Goal: Connect with others: Connect with other users

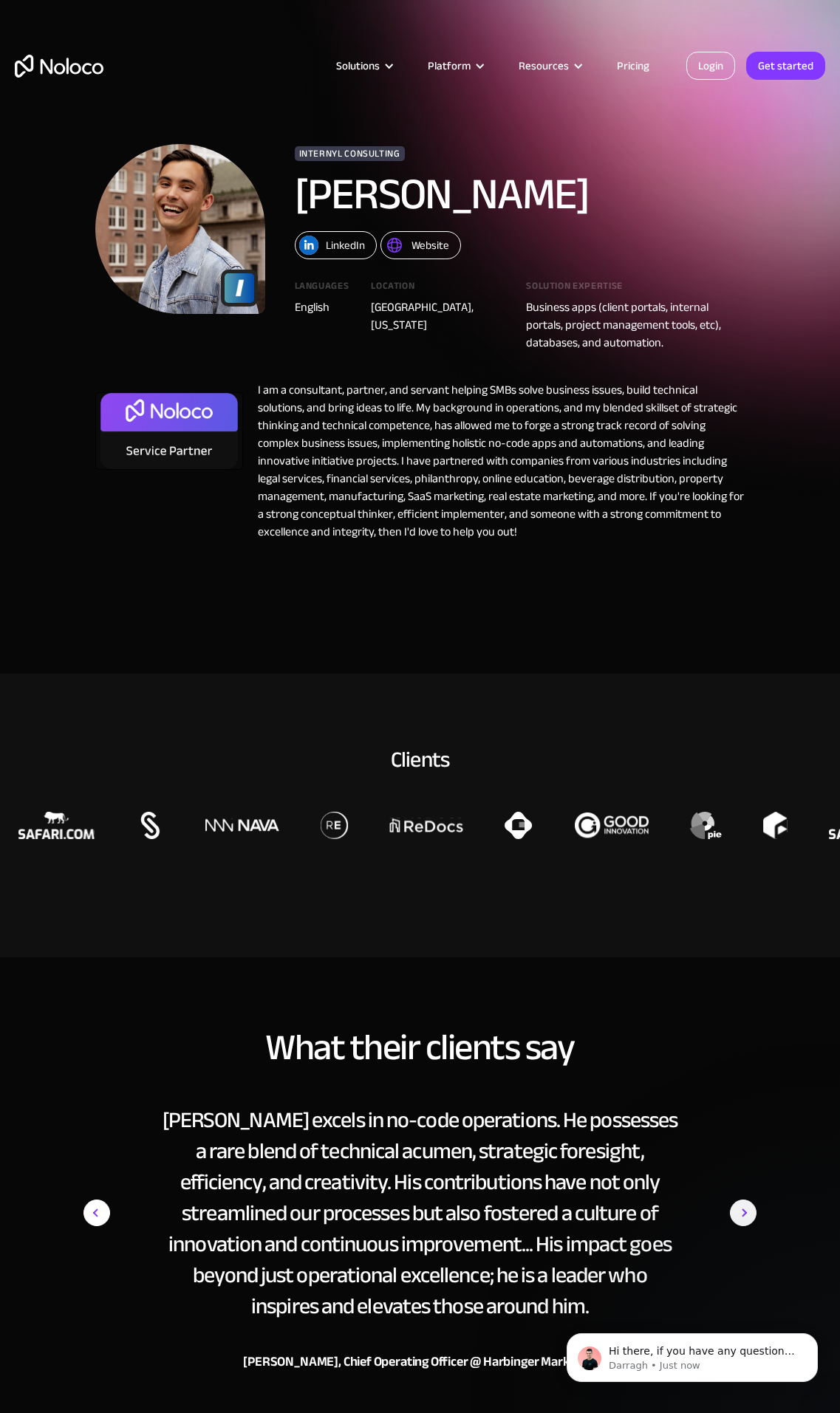
click at [706, 68] on link "Login" at bounding box center [710, 66] width 49 height 28
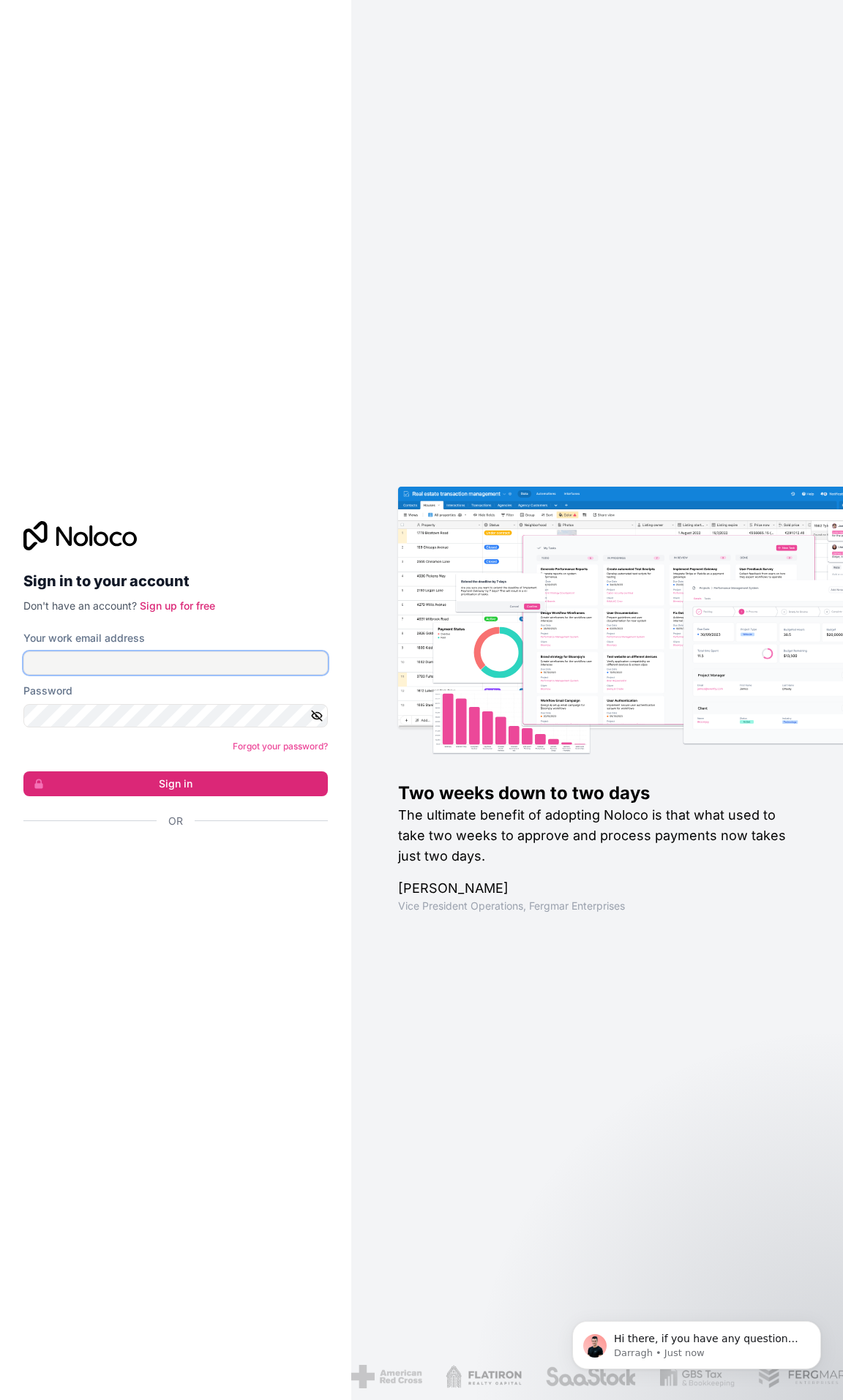
click at [121, 664] on input "Your work email address" at bounding box center [175, 663] width 305 height 23
type input "kennedy.seanc@csealocal058.org"
click at [162, 782] on button "Sign in" at bounding box center [175, 783] width 305 height 25
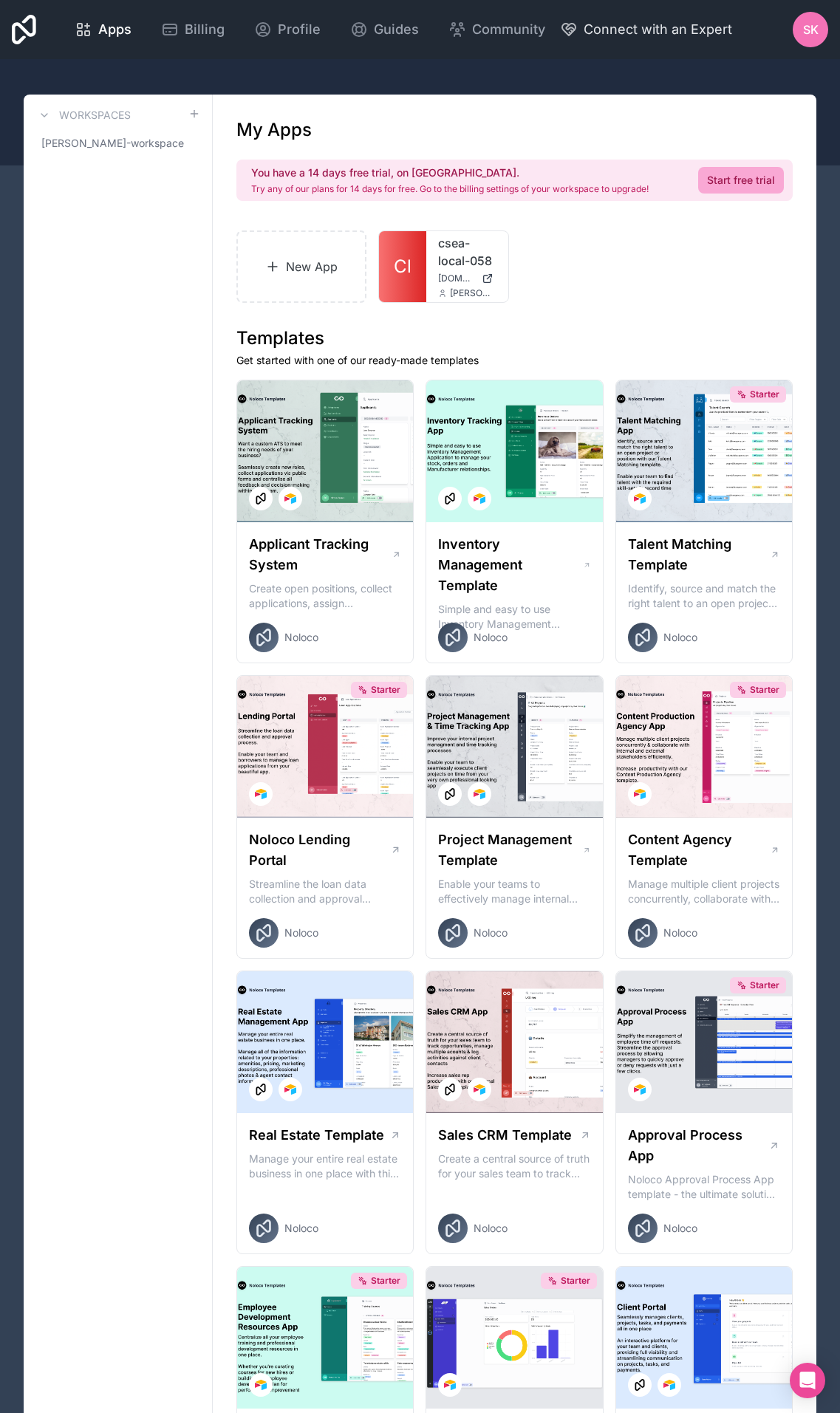
click at [697, 22] on span "Connect with an Expert" at bounding box center [658, 29] width 149 height 21
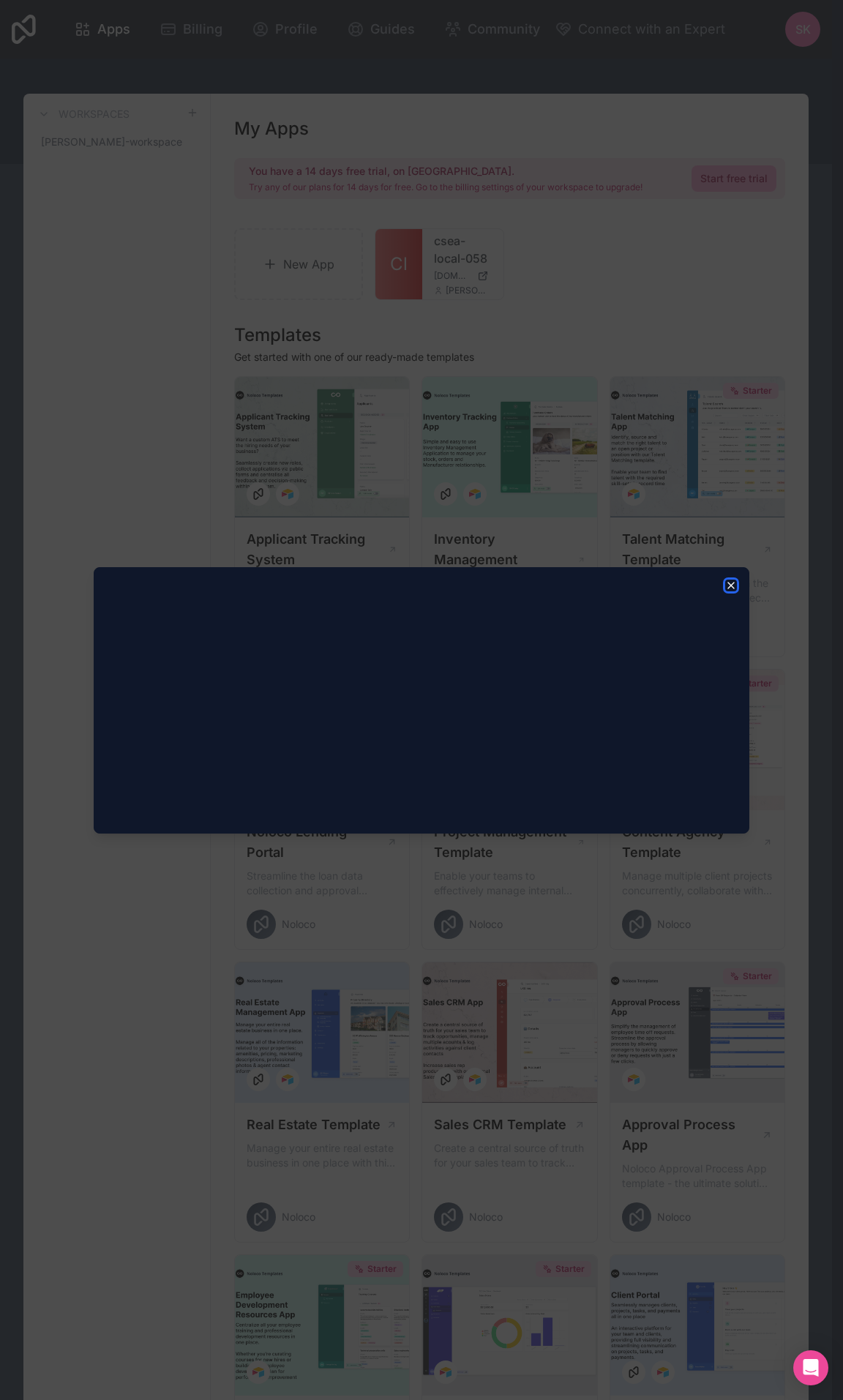
click at [733, 584] on icon "button" at bounding box center [730, 585] width 11 height 11
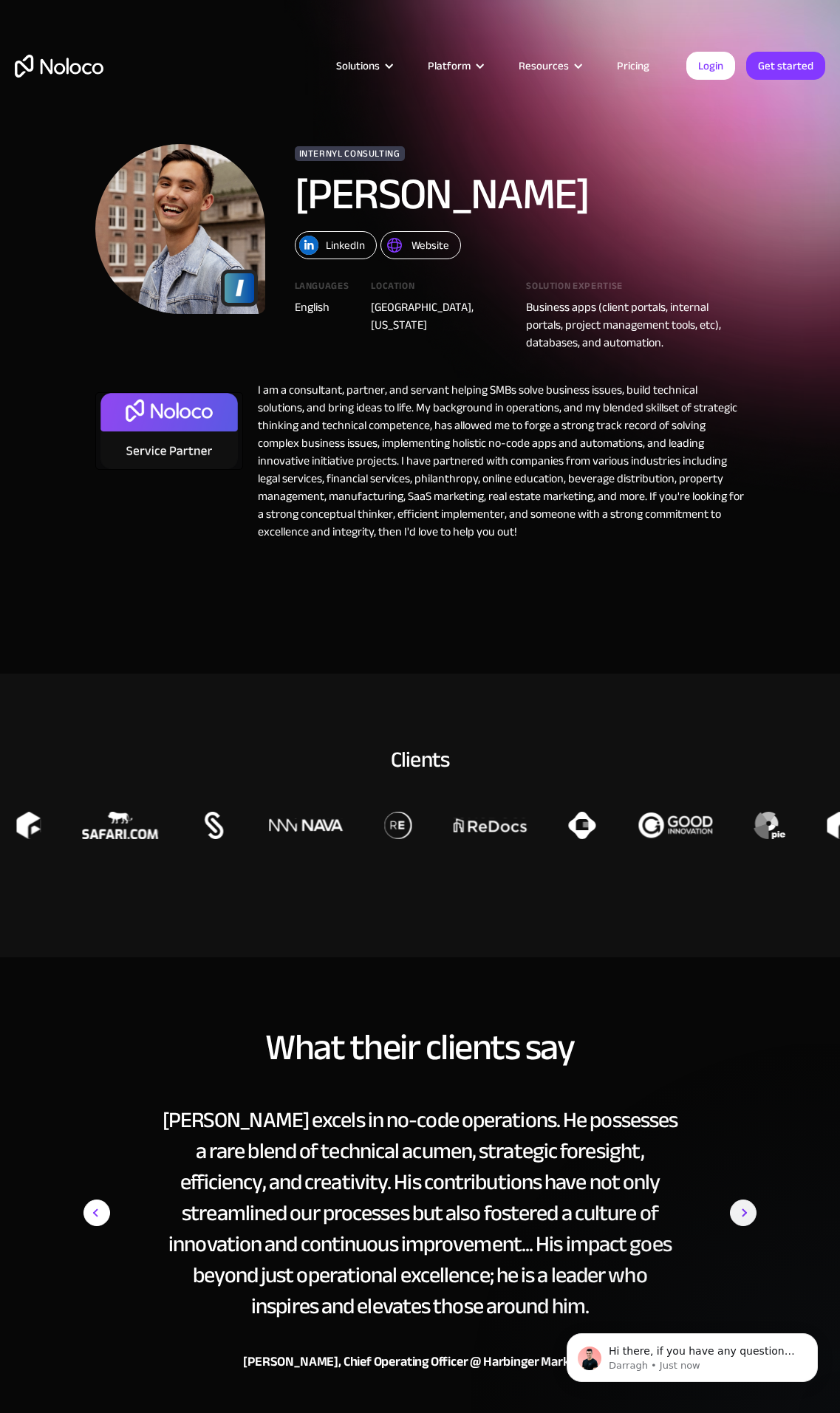
click at [422, 244] on div "Website" at bounding box center [430, 245] width 37 height 19
